Goal: Find specific page/section: Find specific page/section

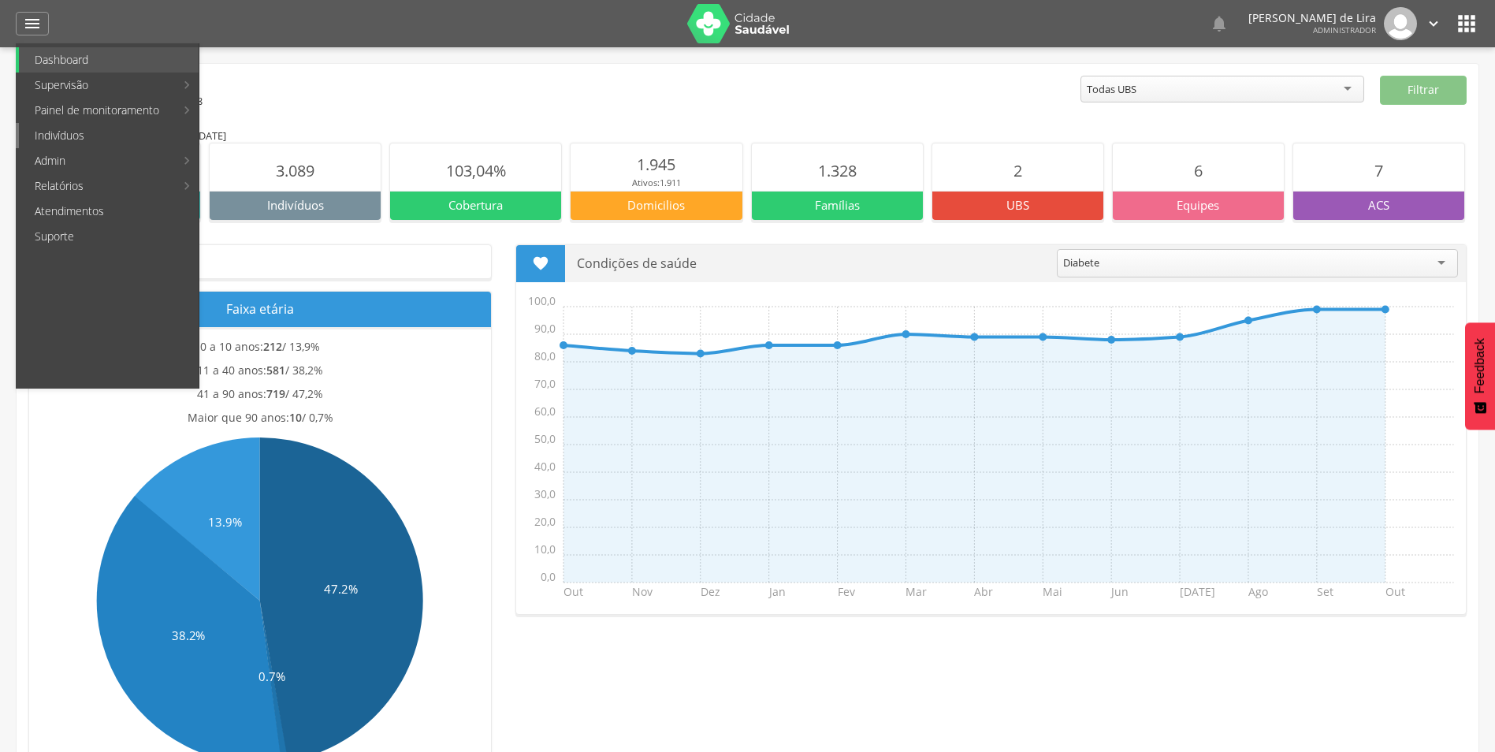
click at [65, 142] on link "Indivíduos" at bounding box center [109, 135] width 180 height 25
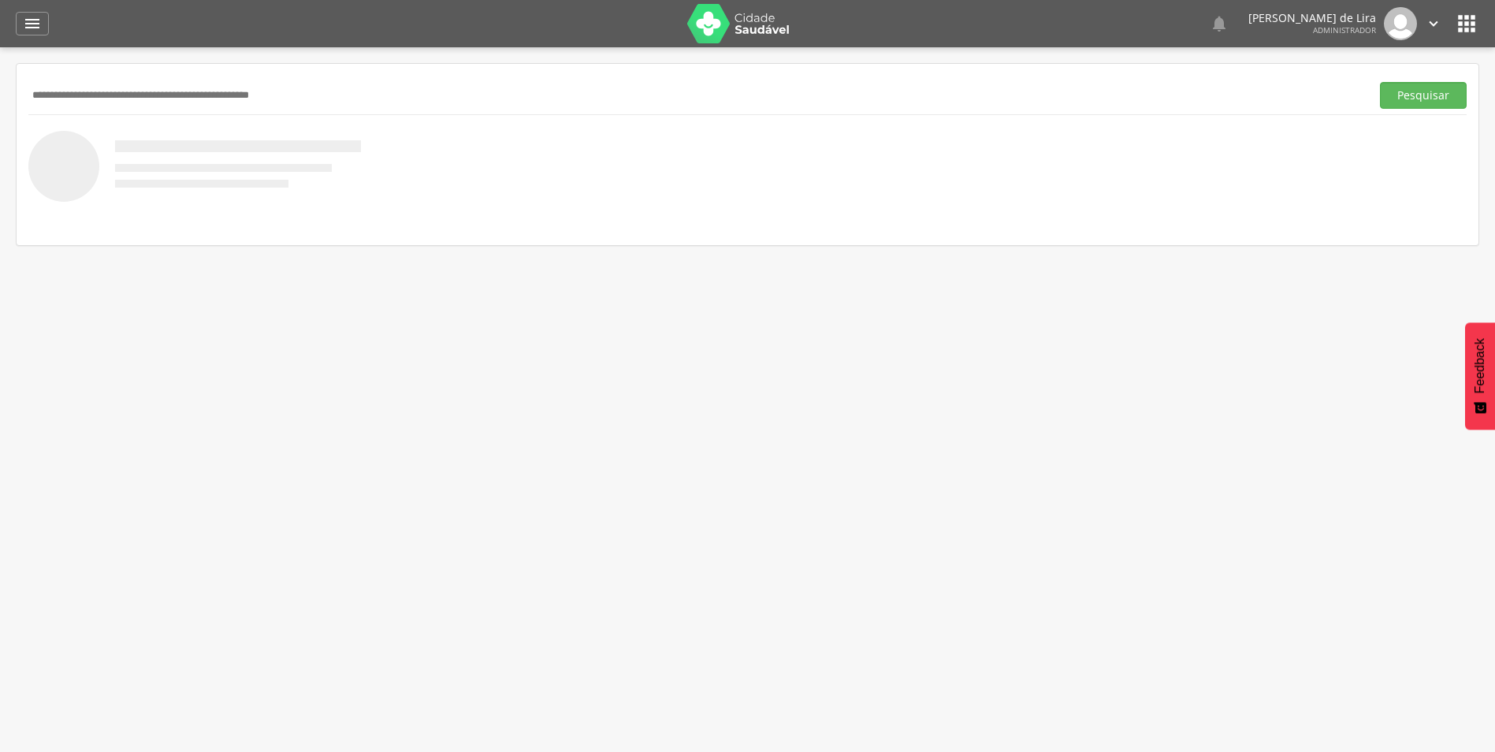
click at [65, 100] on input "text" at bounding box center [695, 95] width 1335 height 27
type input "**********"
click at [1380, 82] on button "Pesquisar" at bounding box center [1423, 95] width 87 height 27
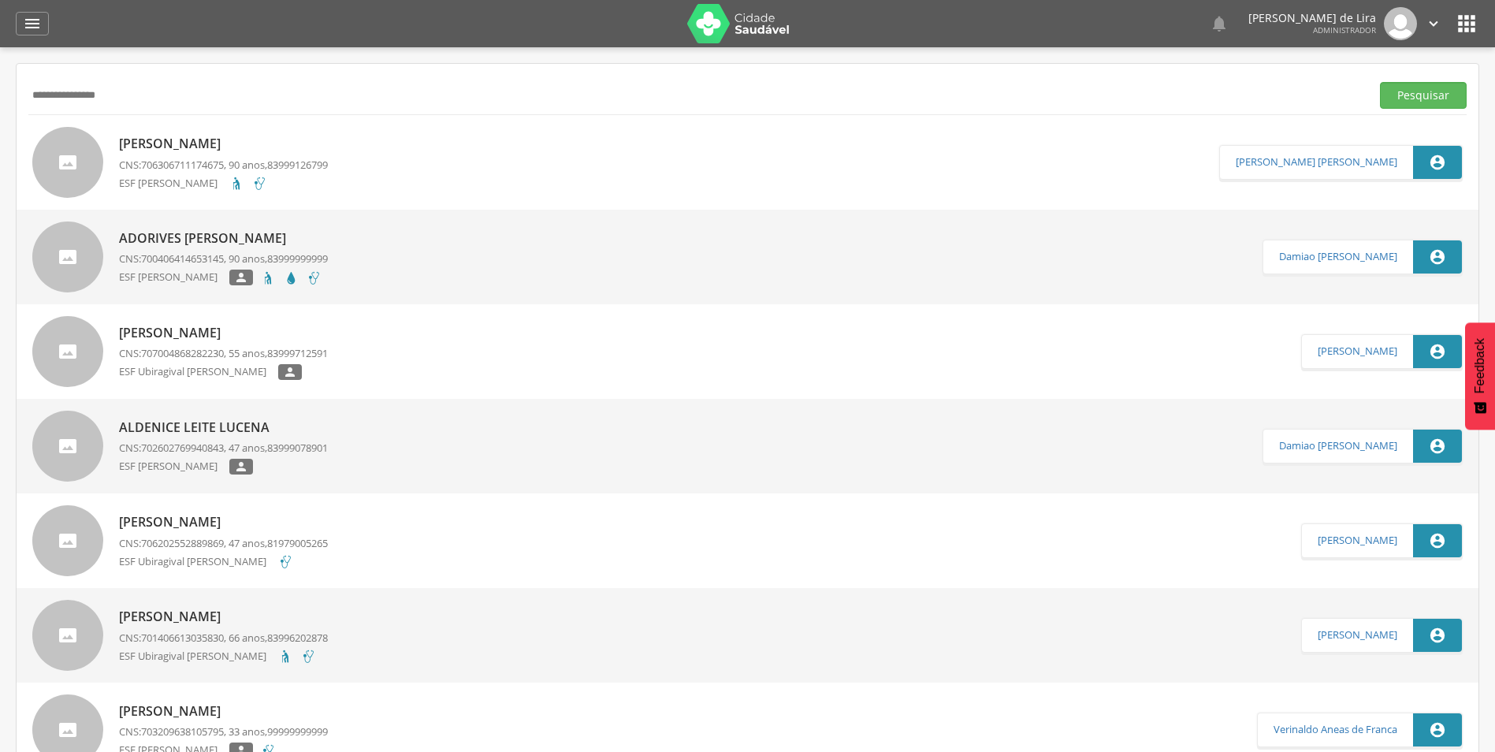
click at [360, 149] on link "[PERSON_NAME] Nunes CNS: 706306711174675 , 90 anos, 83999126799 ESF [PERSON_NAM…" at bounding box center [625, 162] width 1187 height 71
type input "**********"
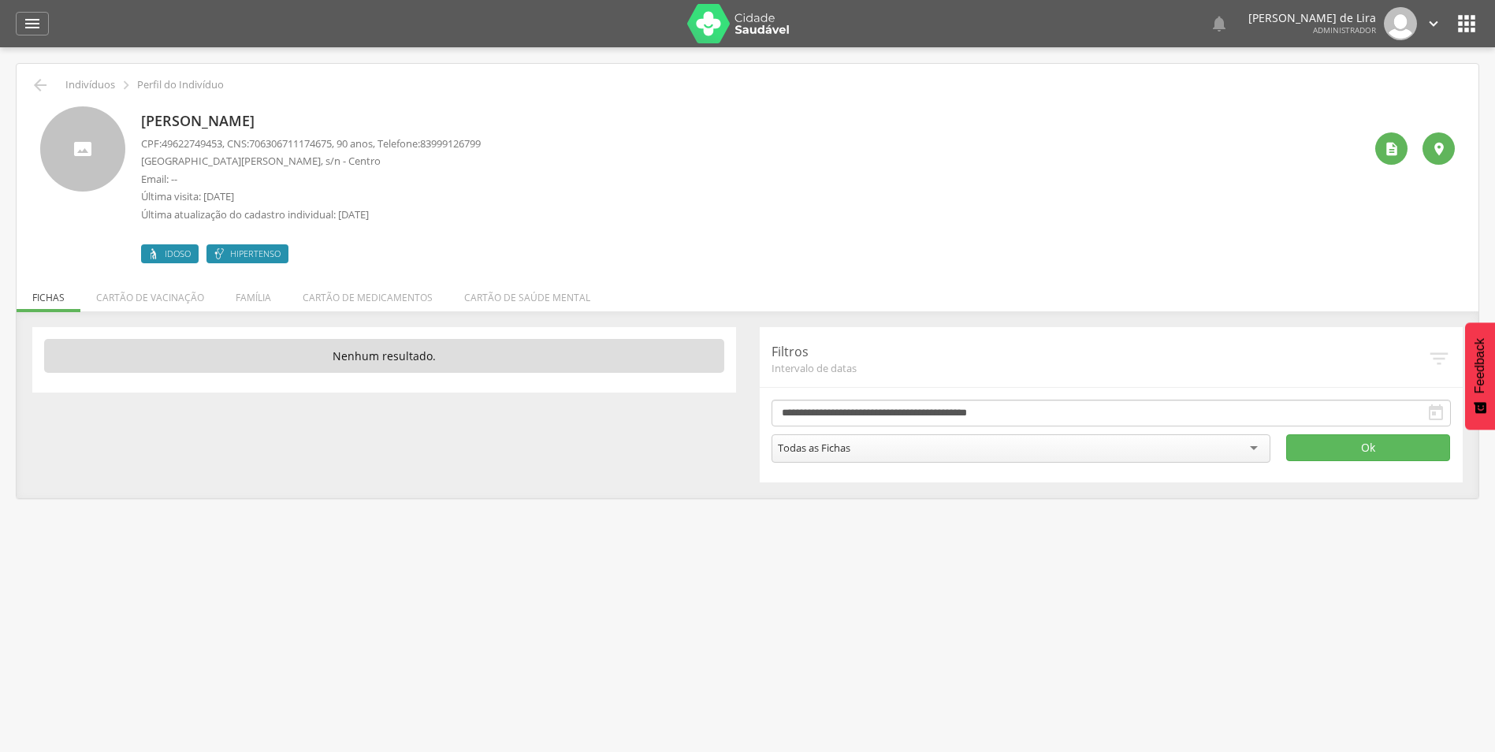
drag, startPoint x: 142, startPoint y: 119, endPoint x: 355, endPoint y: 118, distance: 212.7
click at [355, 118] on p "[PERSON_NAME]" at bounding box center [311, 121] width 340 height 20
drag, startPoint x: 355, startPoint y: 118, endPoint x: 277, endPoint y: 124, distance: 77.5
copy p "[PERSON_NAME]"
click at [1398, 149] on icon "" at bounding box center [1392, 149] width 16 height 16
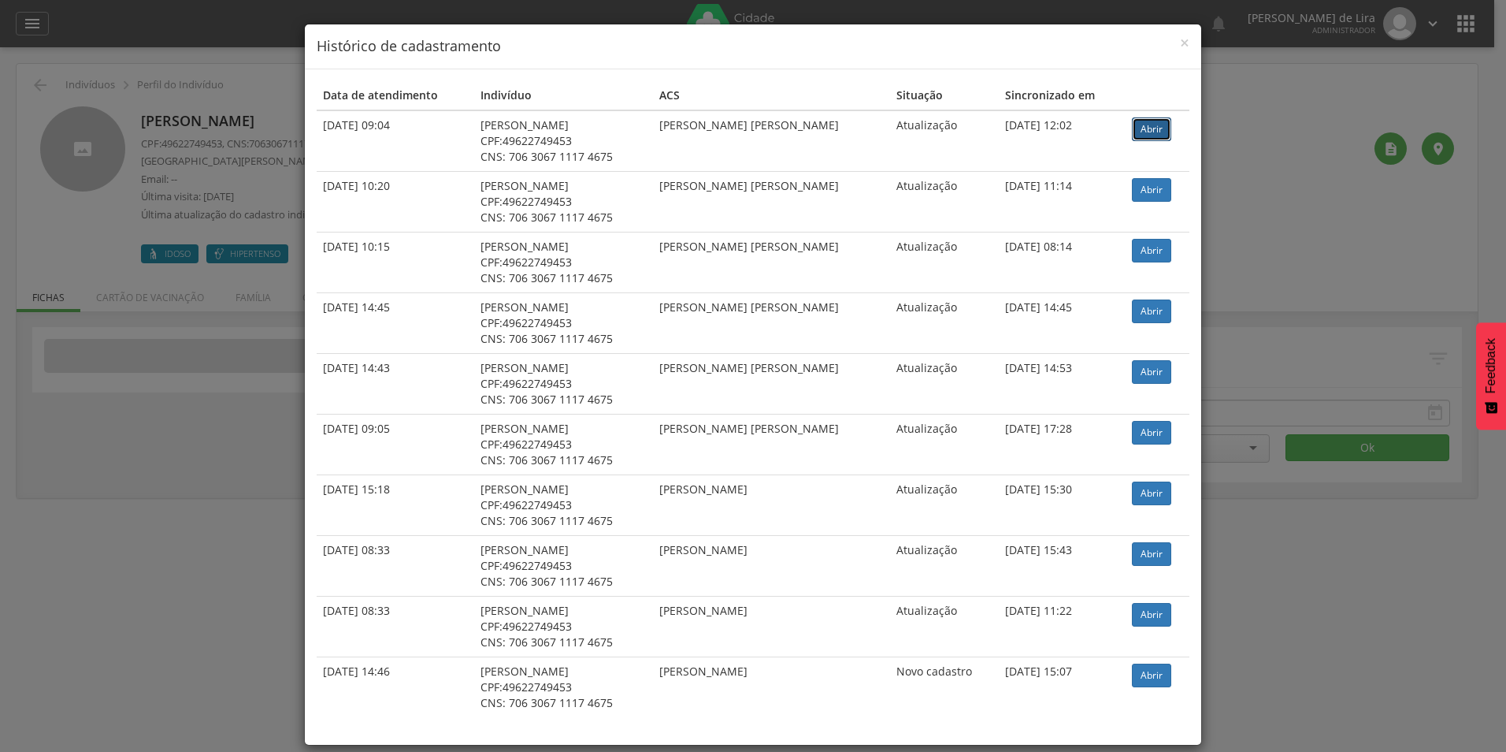
click at [1149, 135] on link "Abrir" at bounding box center [1151, 129] width 39 height 24
click at [1180, 46] on span "×" at bounding box center [1184, 43] width 9 height 22
